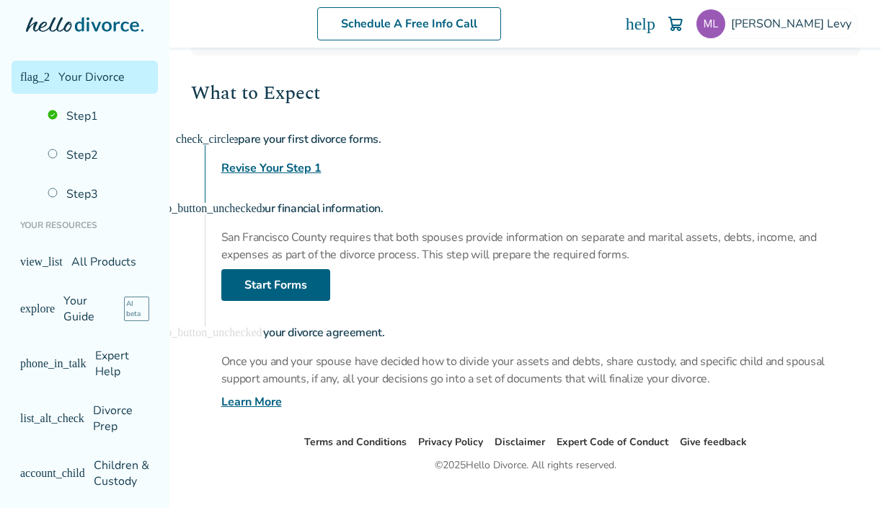
scroll to position [213, 0]
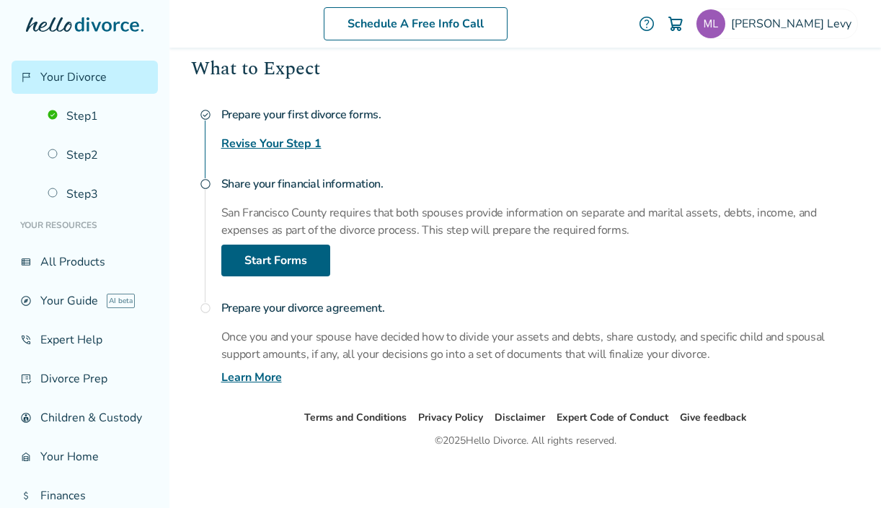
click at [294, 141] on link "Revise Your Step 1" at bounding box center [271, 143] width 100 height 17
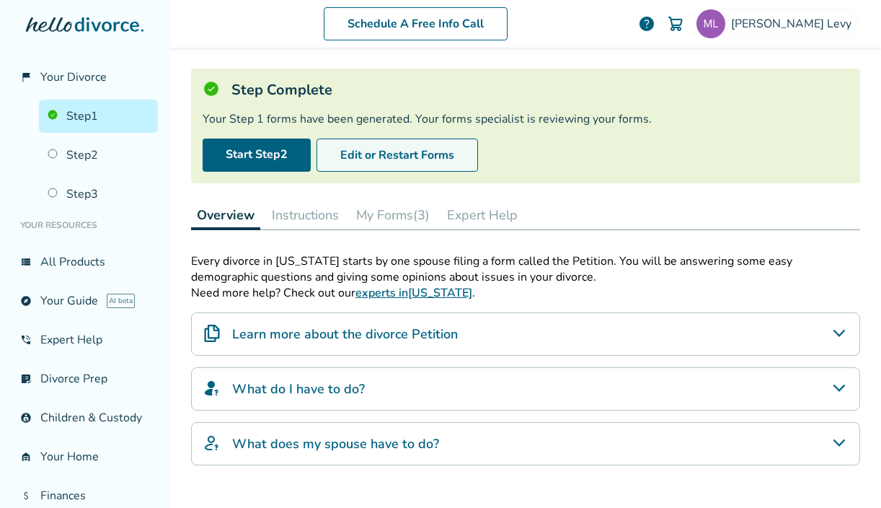
click at [353, 156] on button "Edit or Restart Forms" at bounding box center [398, 154] width 162 height 33
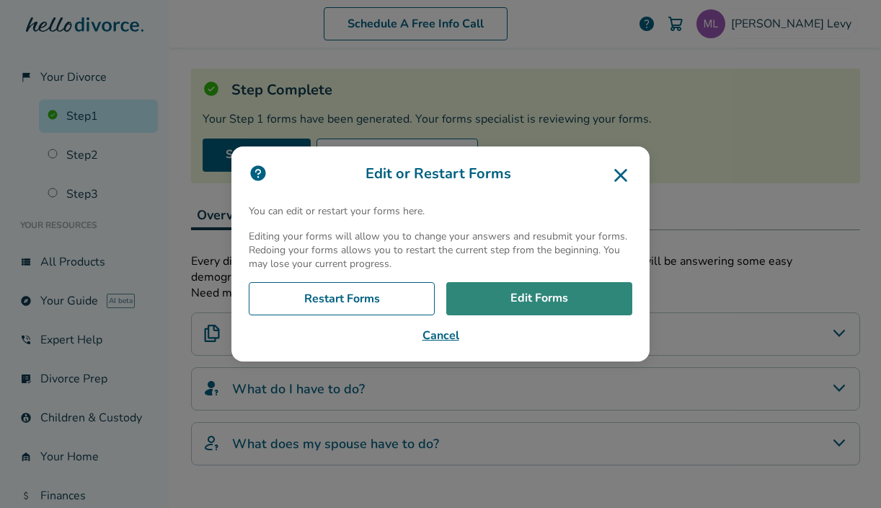
click at [531, 292] on link "Edit Forms" at bounding box center [539, 298] width 186 height 33
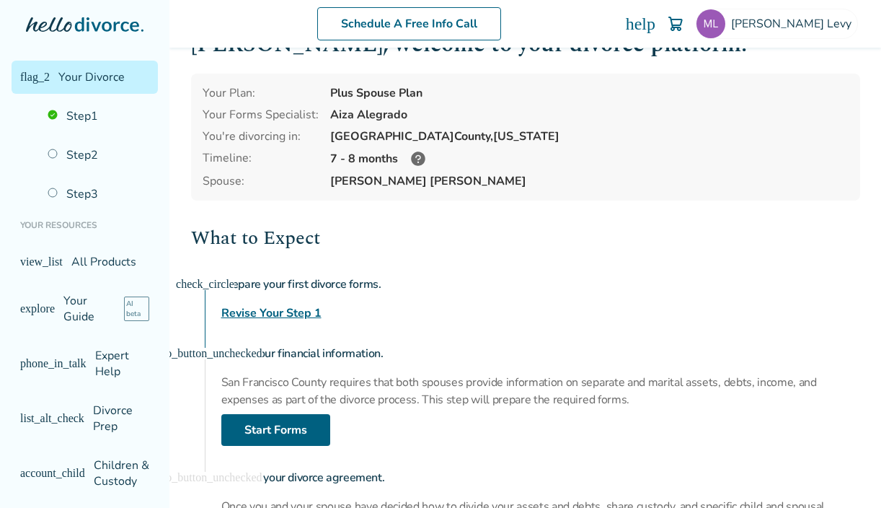
scroll to position [98, 0]
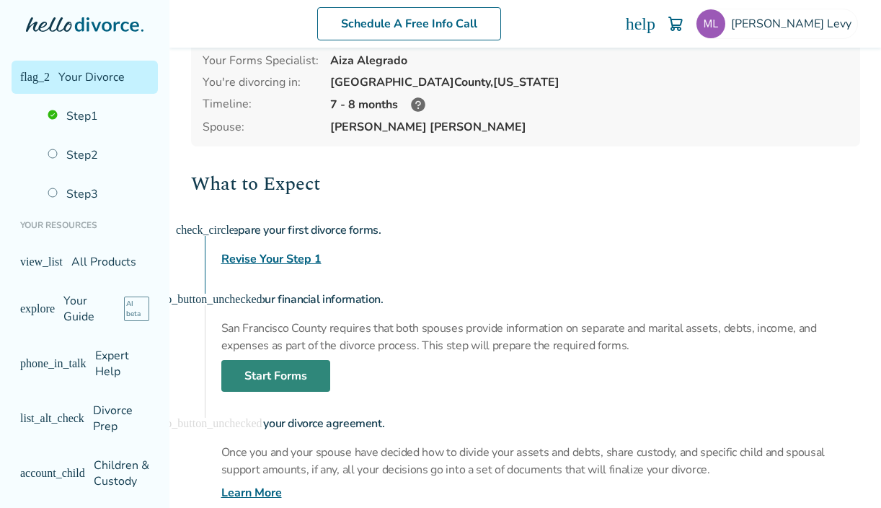
click at [284, 370] on link "Start Forms" at bounding box center [275, 376] width 109 height 32
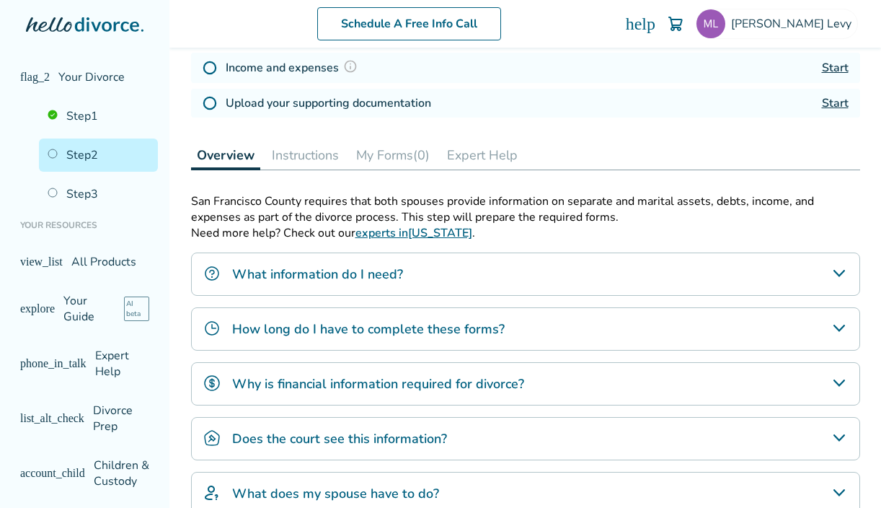
scroll to position [425, 0]
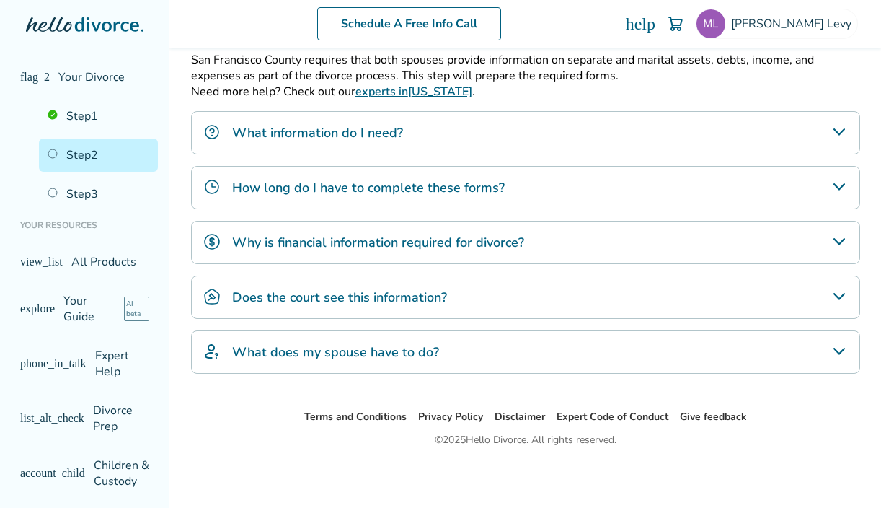
click at [294, 348] on h4 "What does my spouse have to do?" at bounding box center [335, 351] width 207 height 19
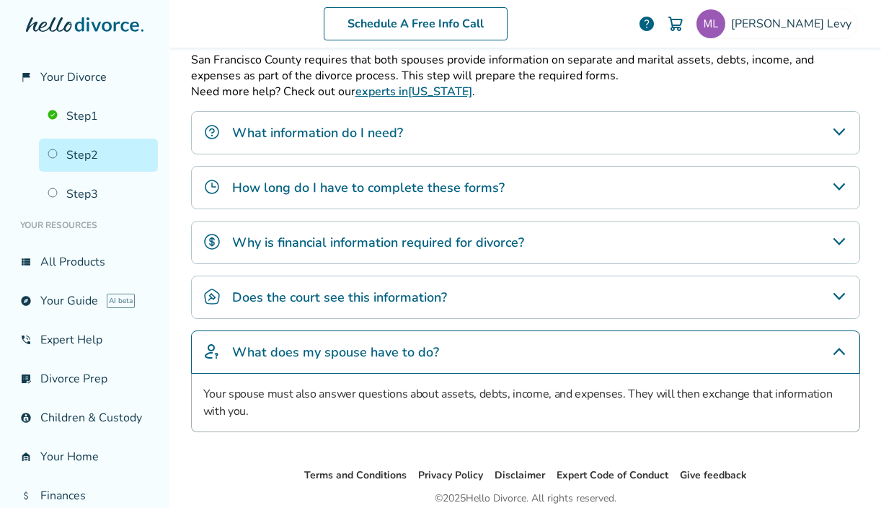
click at [296, 299] on h4 "Does the court see this information?" at bounding box center [339, 297] width 215 height 19
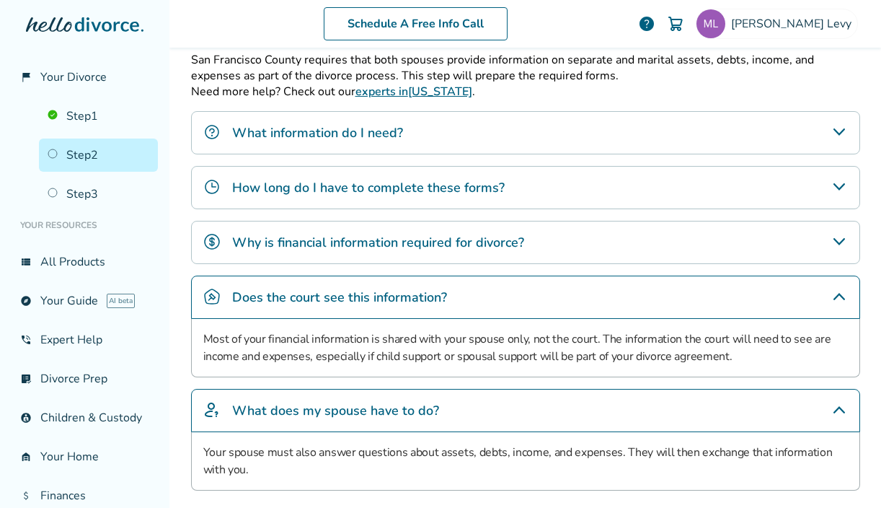
click at [296, 252] on div "Why is financial information required for divorce?" at bounding box center [525, 242] width 669 height 43
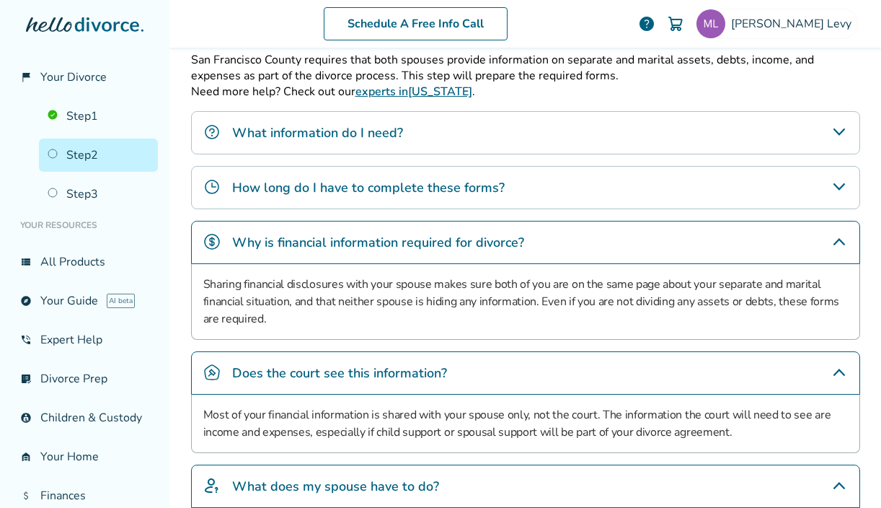
click at [297, 203] on div "How long do I have to complete these forms?" at bounding box center [525, 187] width 669 height 43
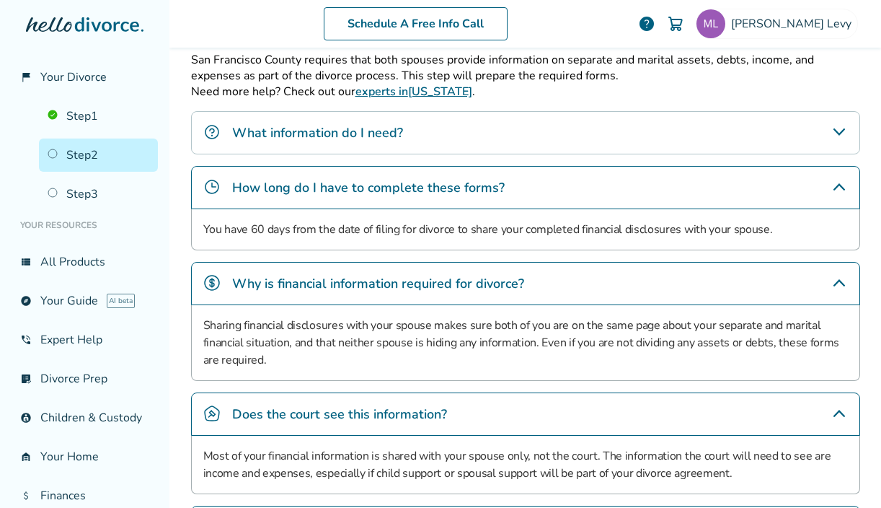
click at [302, 133] on h4 "What information do I need?" at bounding box center [317, 132] width 171 height 19
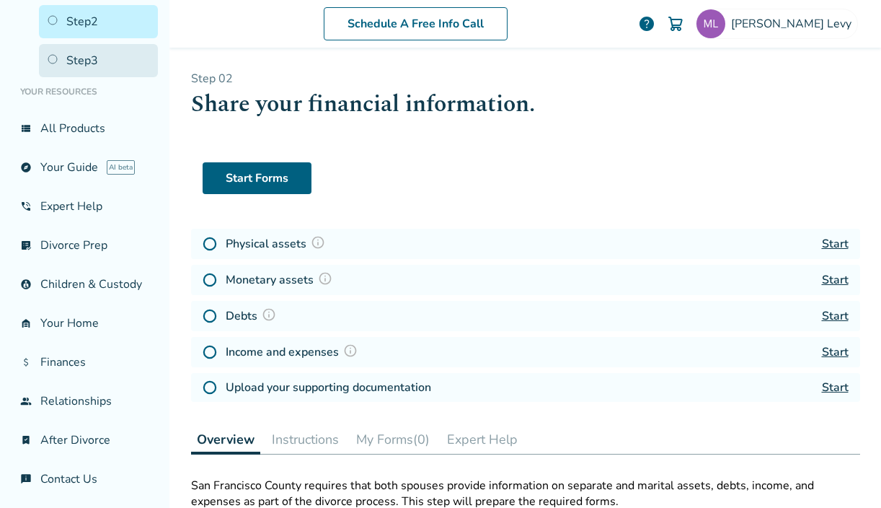
scroll to position [0, 0]
